Goal: Information Seeking & Learning: Find specific fact

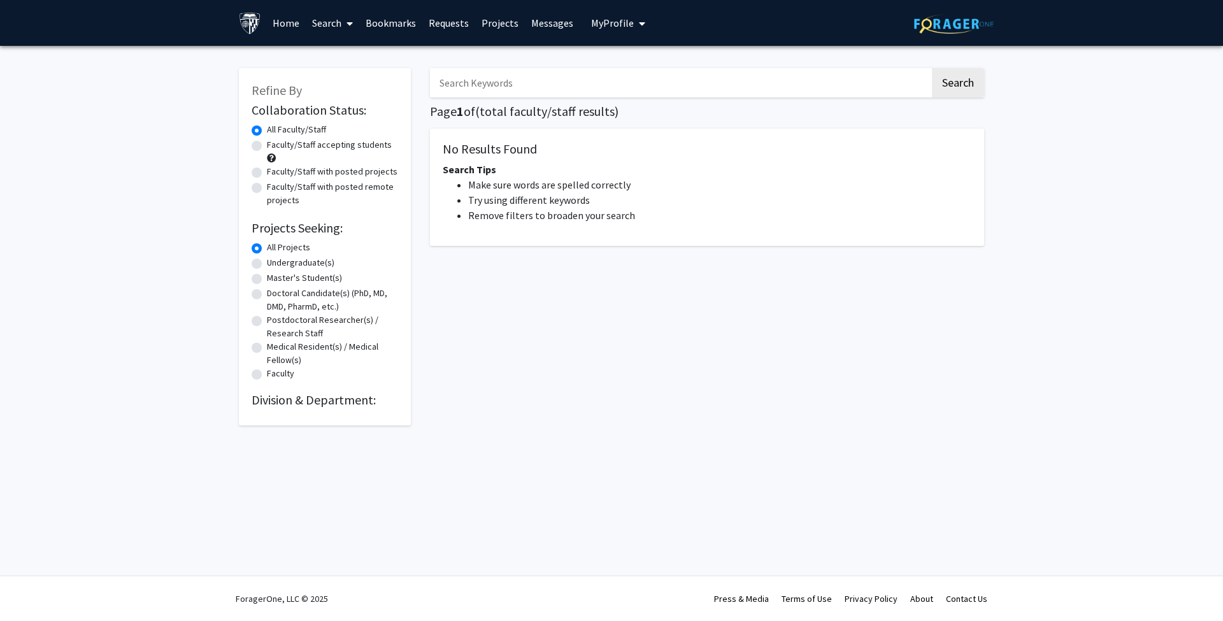
click at [542, 102] on div "Search Page 1 of ( total faculty/staff results) No Results Found Search Tips Ma…" at bounding box center [706, 240] width 573 height 370
drag, startPoint x: 542, startPoint y: 95, endPoint x: 541, endPoint y: 103, distance: 7.7
click at [542, 95] on input "Search Keywords" at bounding box center [680, 82] width 500 height 29
type input "k"
type input "[PERSON_NAME]"
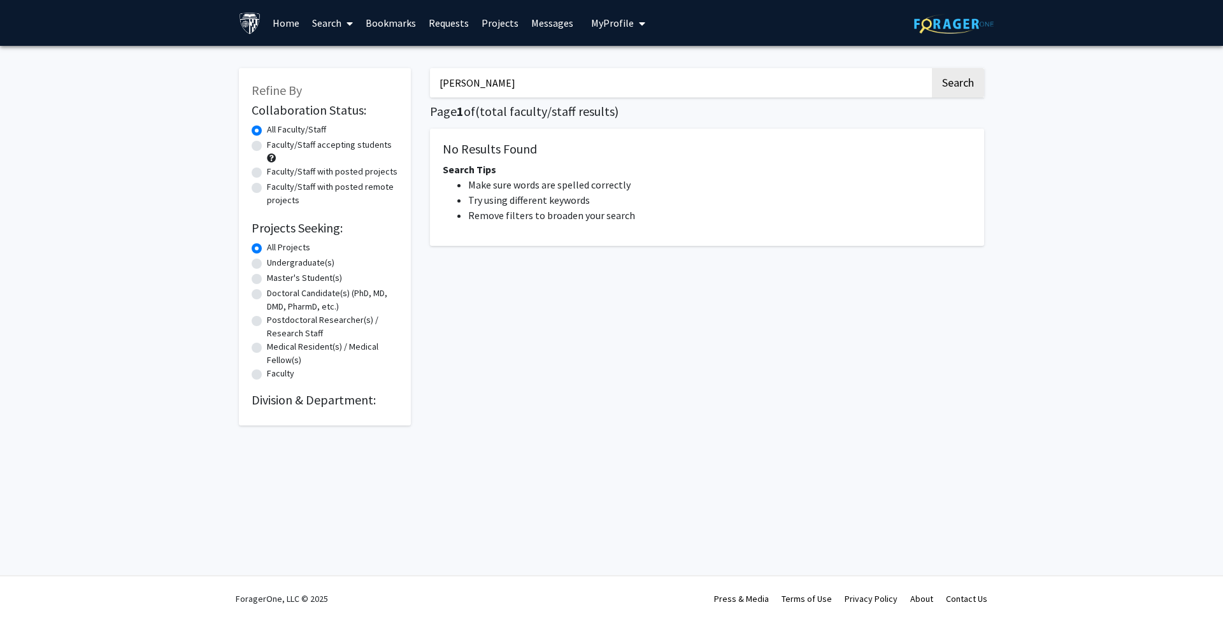
click at [957, 85] on button "Search" at bounding box center [958, 82] width 52 height 29
